Goal: Check status: Check status

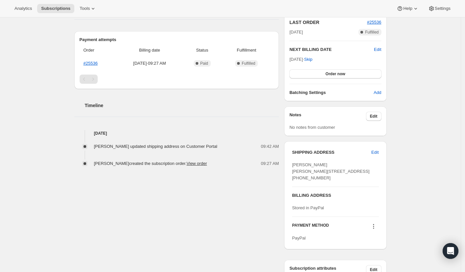
scroll to position [141, 0]
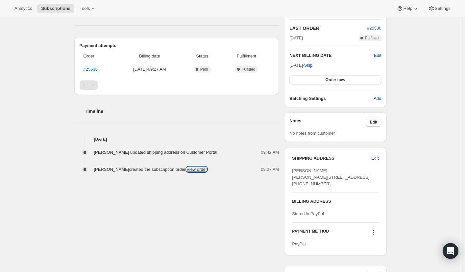
click at [205, 171] on link "View order" at bounding box center [196, 169] width 20 height 5
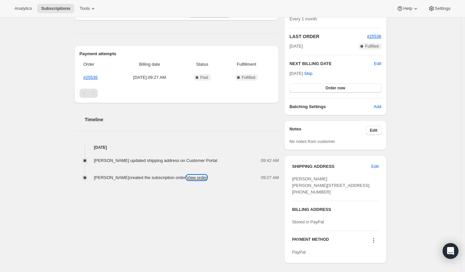
scroll to position [137, 0]
